Goal: Communication & Community: Participate in discussion

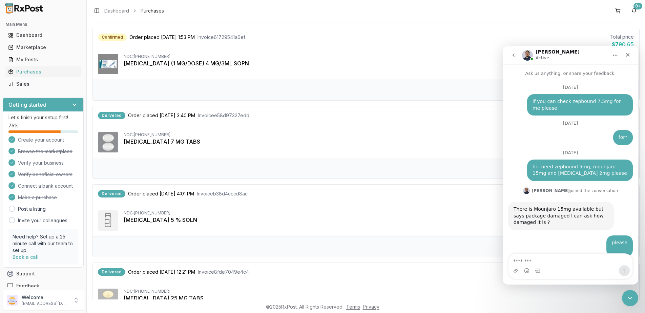
scroll to position [5064, 0]
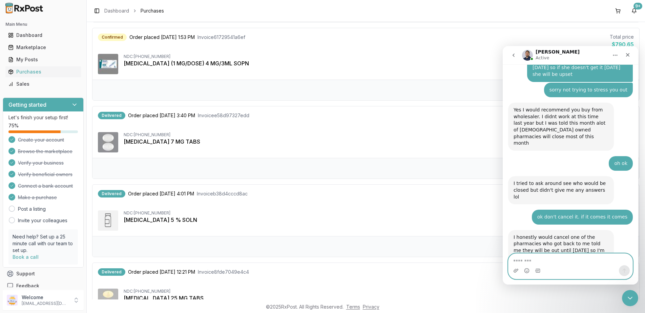
click at [554, 259] on textarea "Message…" at bounding box center [570, 260] width 124 height 12
type textarea "*"
type textarea "**"
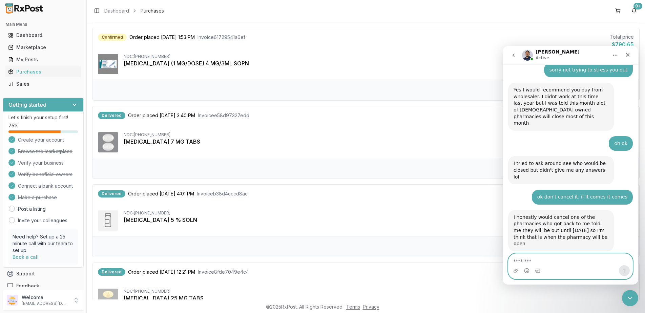
scroll to position [5084, 0]
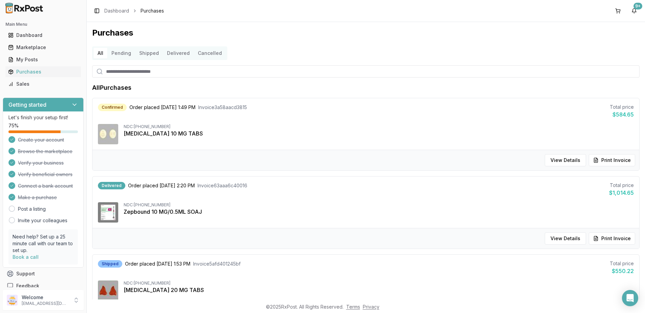
scroll to position [136, 0]
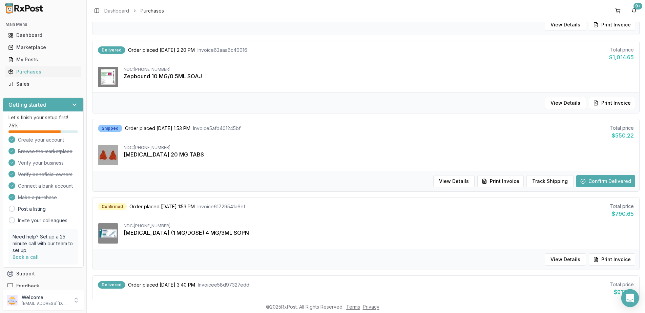
click at [627, 297] on icon "Open Intercom Messenger" at bounding box center [630, 298] width 8 height 9
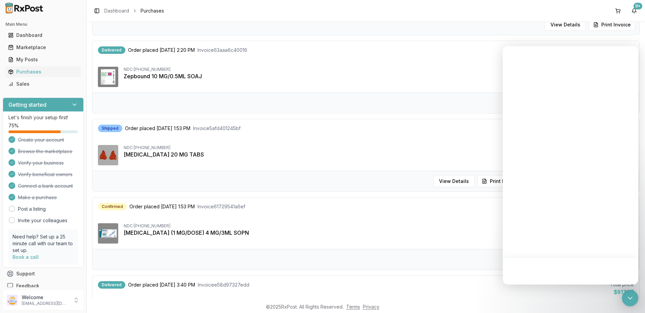
scroll to position [0, 0]
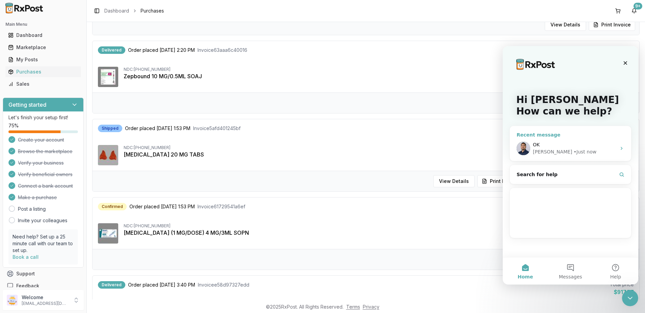
click at [553, 140] on div "OK Manuel • Just now" at bounding box center [570, 148] width 121 height 25
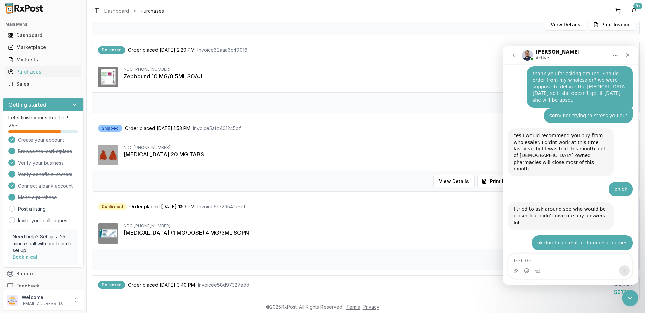
scroll to position [4265, 0]
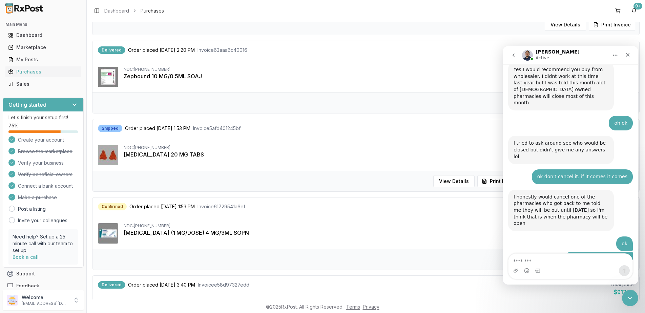
click at [553, 264] on textarea "Message…" at bounding box center [570, 260] width 124 height 12
type textarea "*"
type textarea "**********"
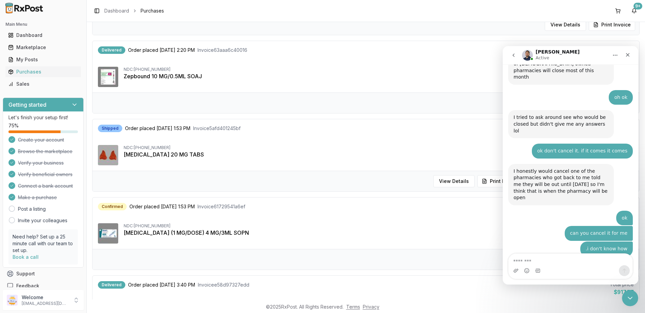
scroll to position [4342, 0]
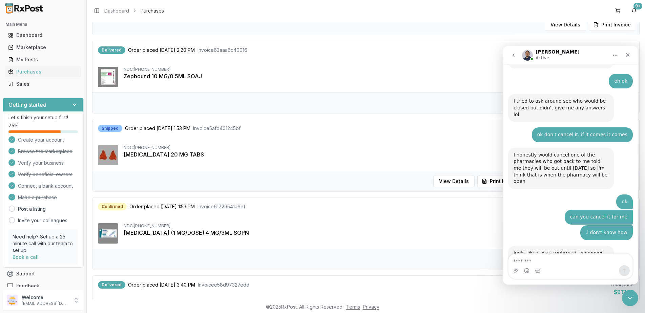
click at [590, 268] on div "Intercom messenger" at bounding box center [570, 270] width 124 height 11
click at [559, 254] on textarea "Message…" at bounding box center [570, 260] width 124 height 12
type textarea "*****"
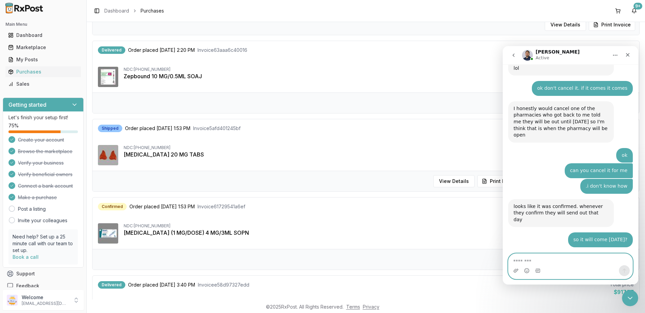
scroll to position [4396, 0]
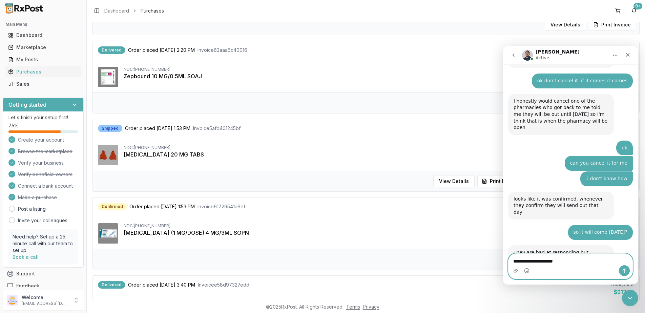
type textarea "**********"
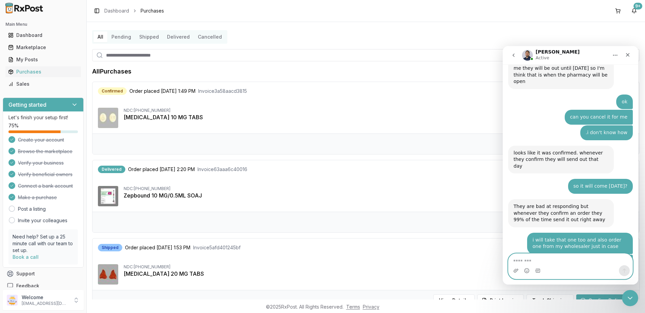
scroll to position [0, 0]
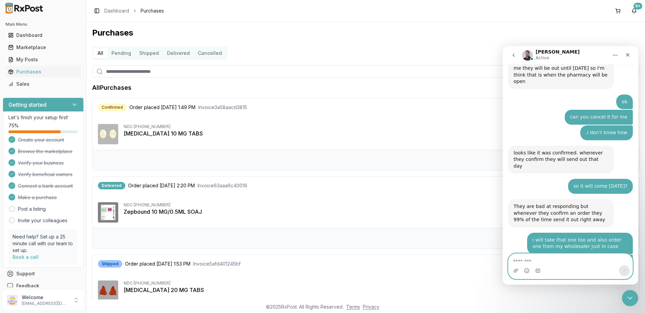
click at [571, 259] on textarea "Message…" at bounding box center [570, 260] width 124 height 12
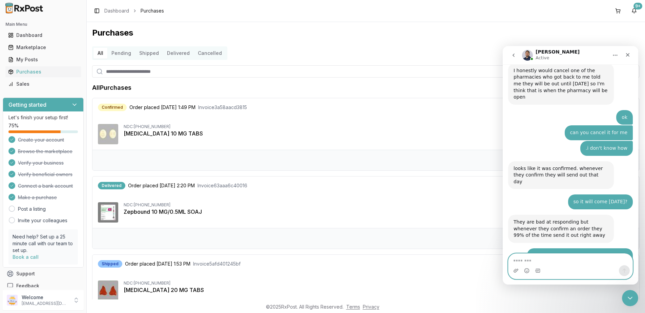
scroll to position [4459, 0]
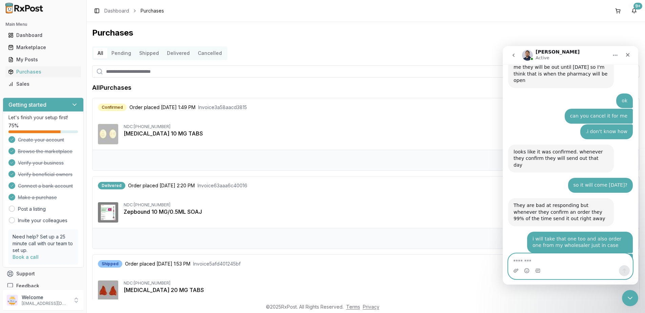
click at [561, 255] on textarea "Message…" at bounding box center [570, 260] width 124 height 12
type textarea "**********"
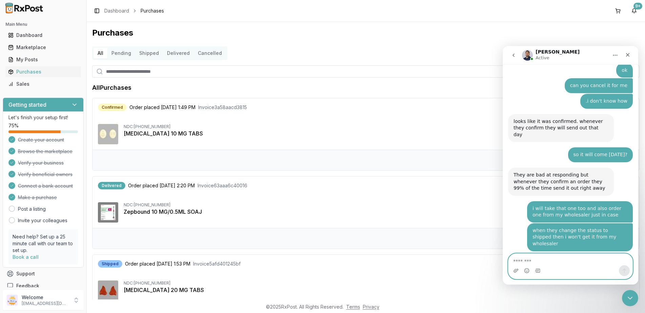
scroll to position [4528, 0]
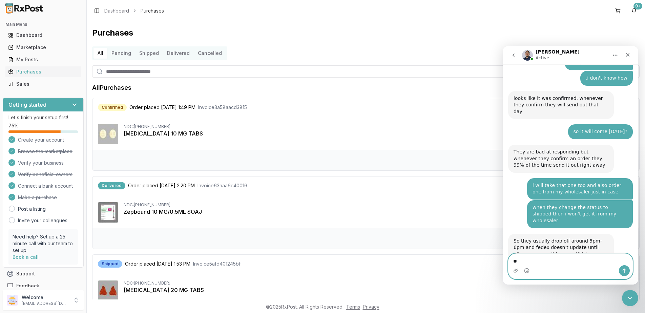
type textarea "*"
type textarea "*******"
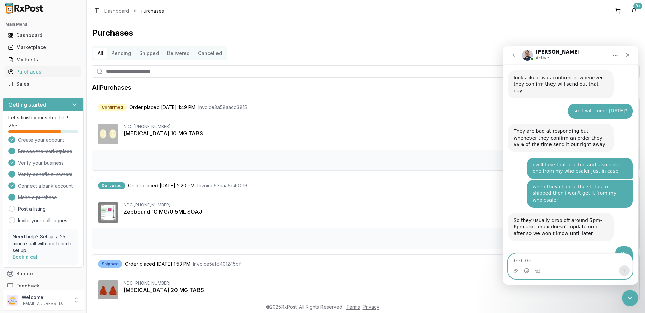
scroll to position [4548, 0]
type textarea "*******"
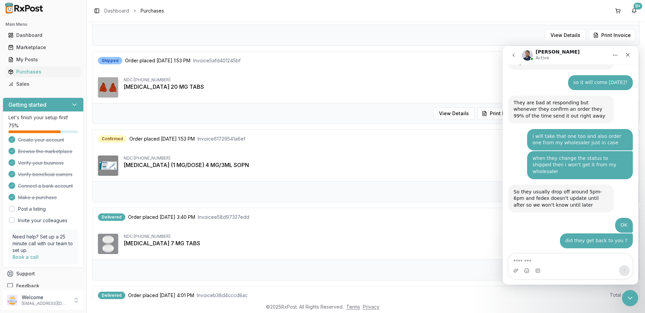
scroll to position [4300, 0]
click at [548, 261] on textarea "Message…" at bounding box center [570, 260] width 124 height 12
click at [563, 257] on textarea "Message…" at bounding box center [570, 260] width 124 height 12
drag, startPoint x: 49, startPoint y: 214, endPoint x: 340, endPoint y: 168, distance: 295.3
click at [360, 150] on div "Confirmed Order placed [DATE] 1:53 PM Invoice 61729541a6ef Total price $790.65" at bounding box center [366, 142] width 536 height 15
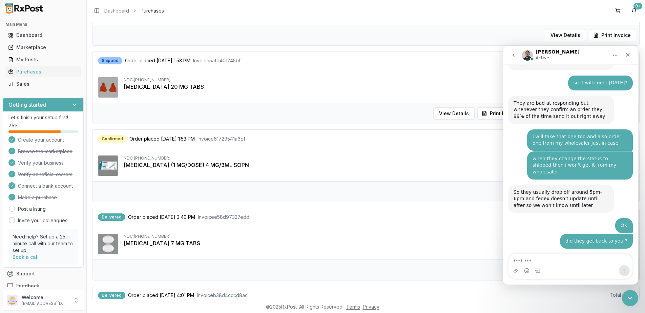
scroll to position [339, 0]
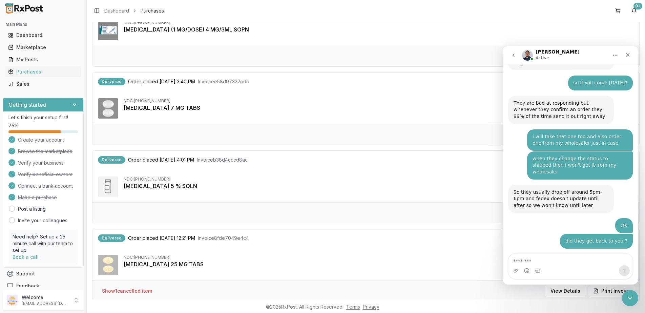
click at [574, 268] on div "Intercom messenger" at bounding box center [570, 270] width 124 height 11
click at [576, 269] on div "Intercom messenger" at bounding box center [570, 270] width 124 height 11
click at [575, 261] on textarea "Message…" at bounding box center [570, 260] width 124 height 12
type textarea "**********"
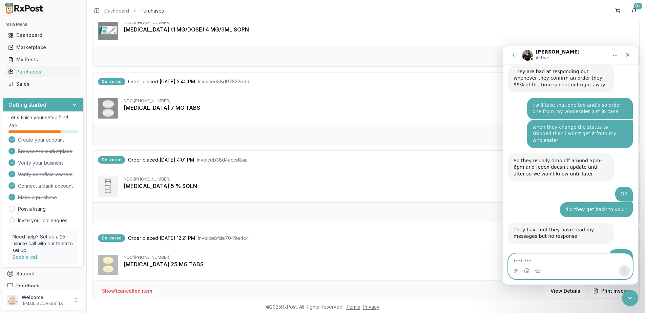
scroll to position [4378, 0]
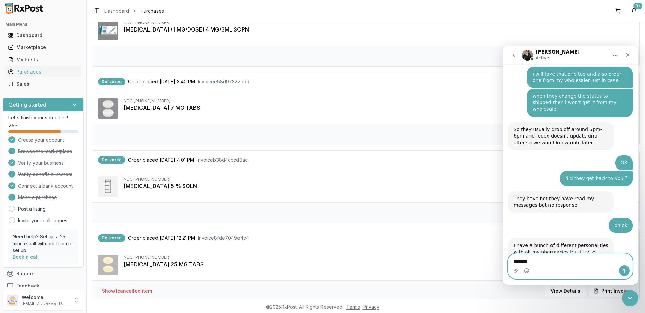
type textarea "*********"
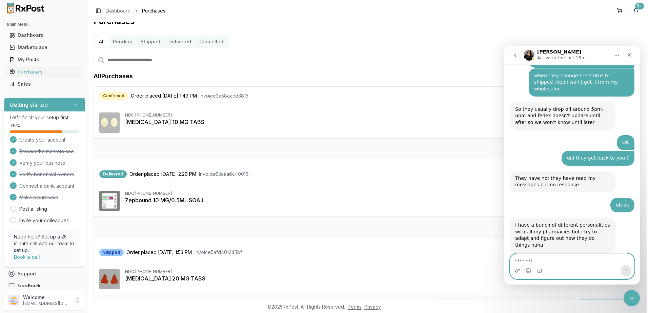
scroll to position [0, 0]
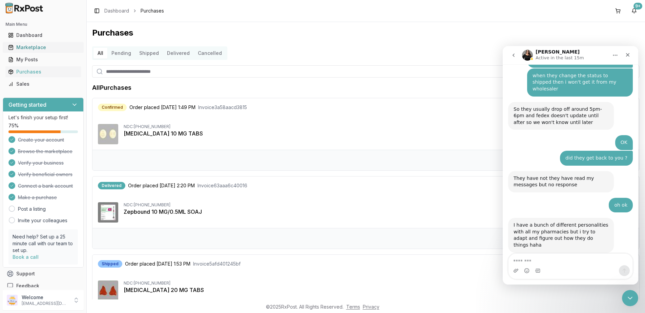
click at [26, 42] on link "Marketplace" at bounding box center [43, 47] width 76 height 12
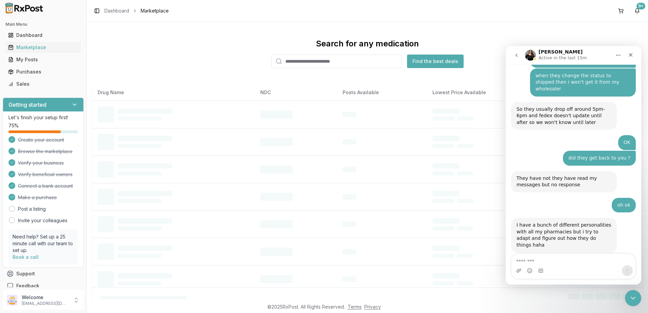
click at [327, 63] on input "search" at bounding box center [336, 62] width 130 height 14
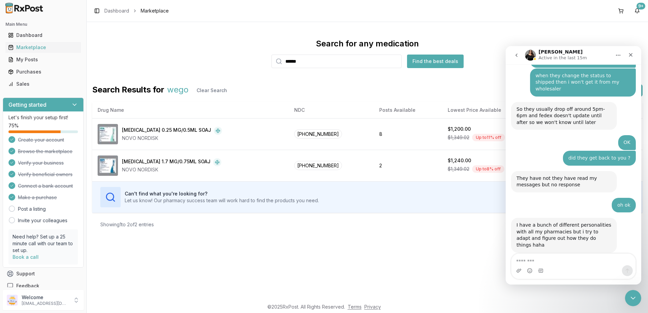
type input "******"
click at [559, 273] on div "Intercom messenger" at bounding box center [573, 270] width 124 height 11
click at [600, 256] on textarea "Message…" at bounding box center [573, 260] width 124 height 12
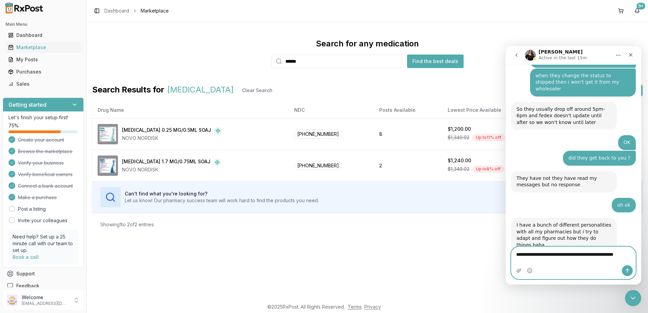
scroll to position [4405, 0]
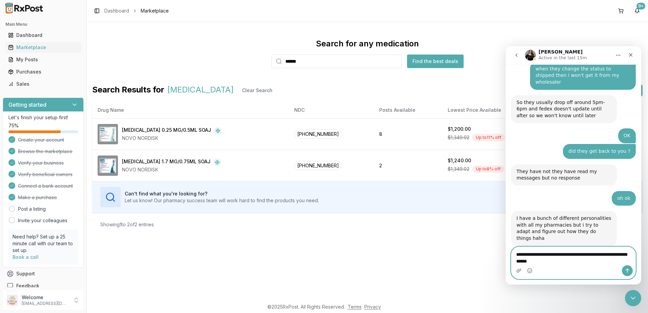
type textarea "**********"
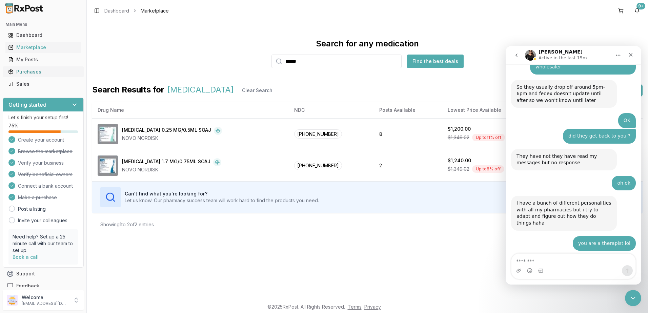
click at [26, 68] on link "Purchases" at bounding box center [43, 72] width 76 height 12
click at [21, 71] on div "Purchases" at bounding box center [43, 71] width 70 height 7
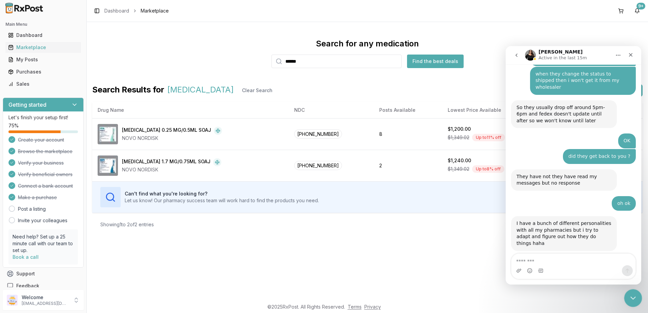
drag, startPoint x: 637, startPoint y: 295, endPoint x: 979, endPoint y: 455, distance: 377.5
click at [638, 295] on div "Close Intercom Messenger" at bounding box center [632, 297] width 16 height 16
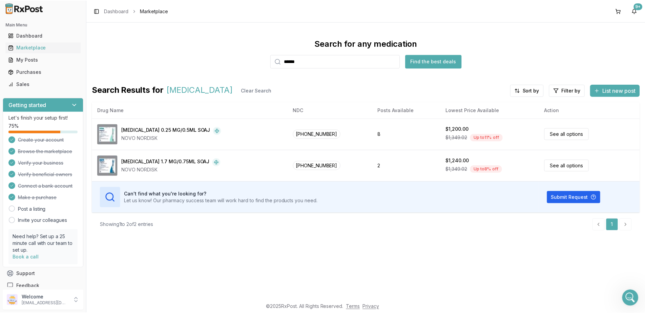
scroll to position [4441, 0]
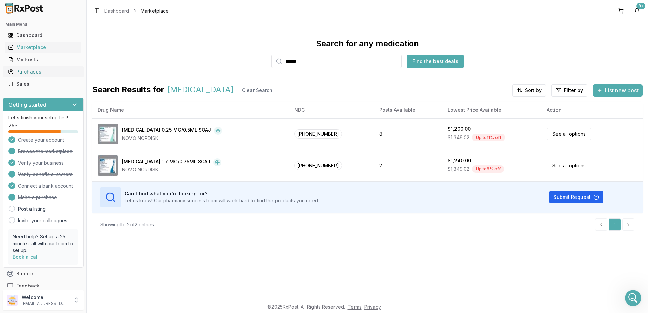
click at [19, 67] on link "Purchases" at bounding box center [43, 72] width 76 height 12
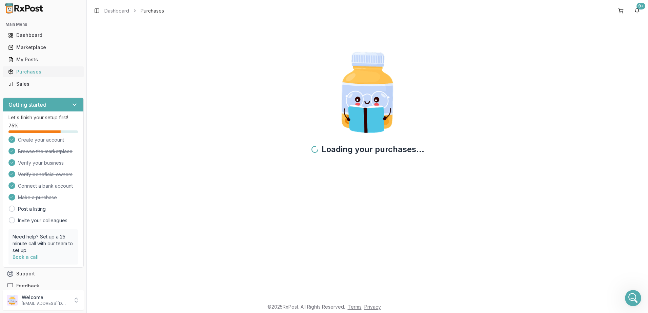
click at [28, 71] on div "Purchases" at bounding box center [43, 71] width 70 height 7
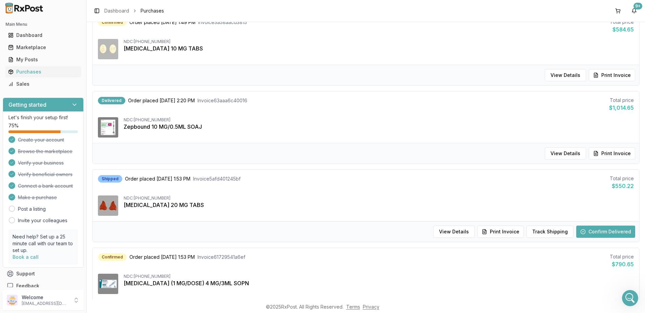
scroll to position [136, 0]
